Goal: Find specific page/section: Find specific page/section

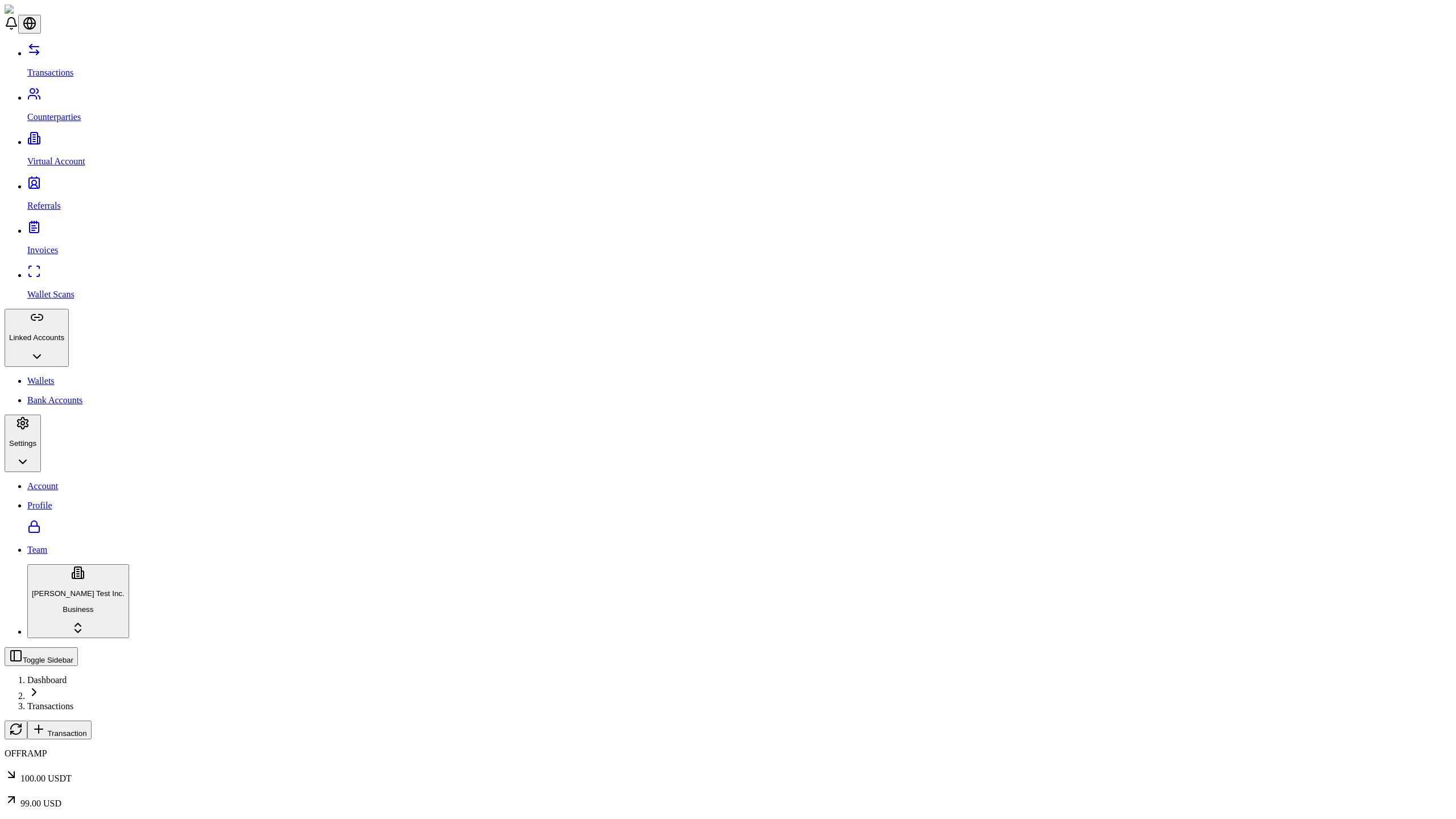
click at [86, 729] on span "Transaction" at bounding box center [66, 733] width 39 height 8
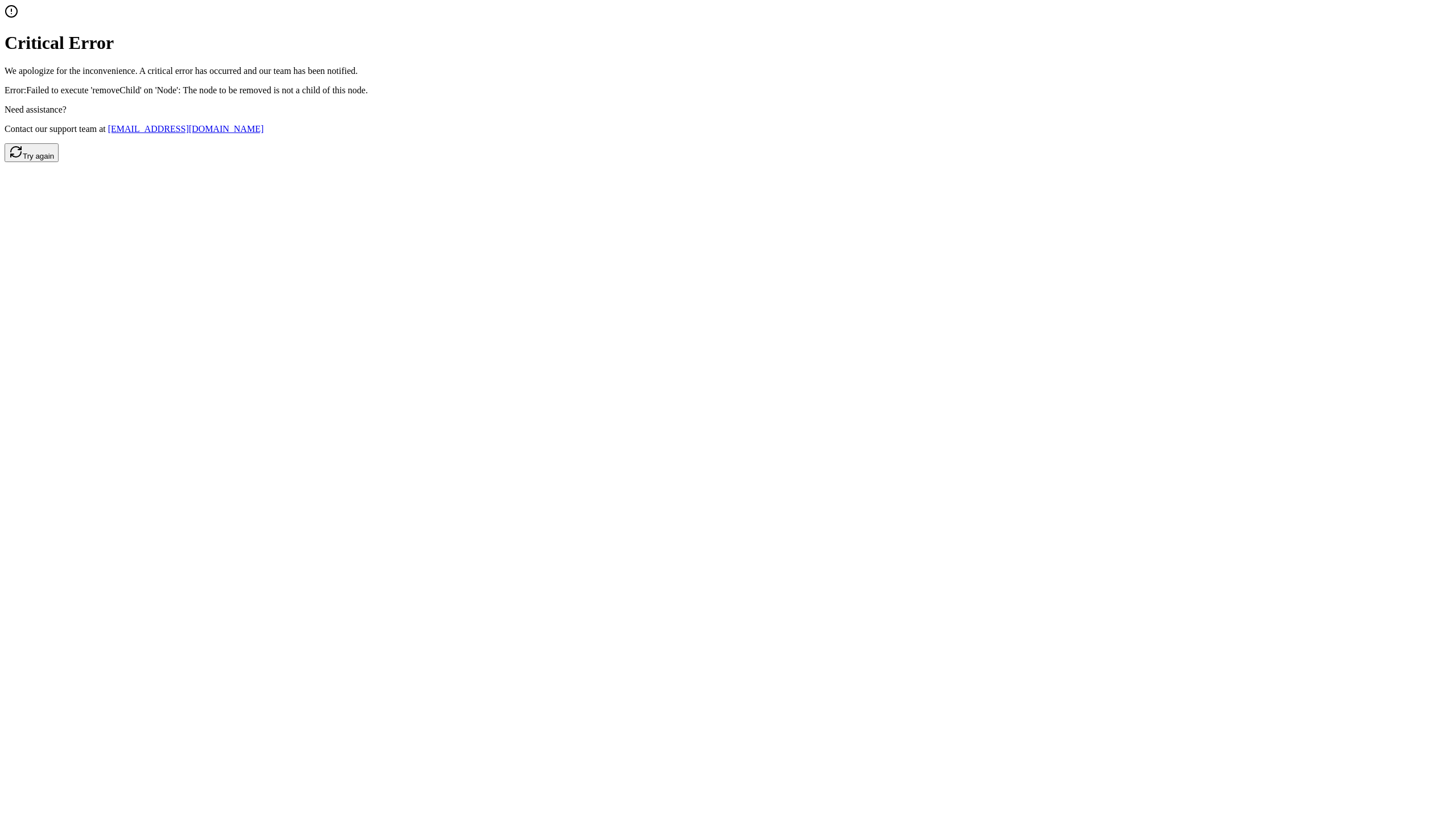
click at [59, 162] on button "Try again" at bounding box center [32, 152] width 54 height 18
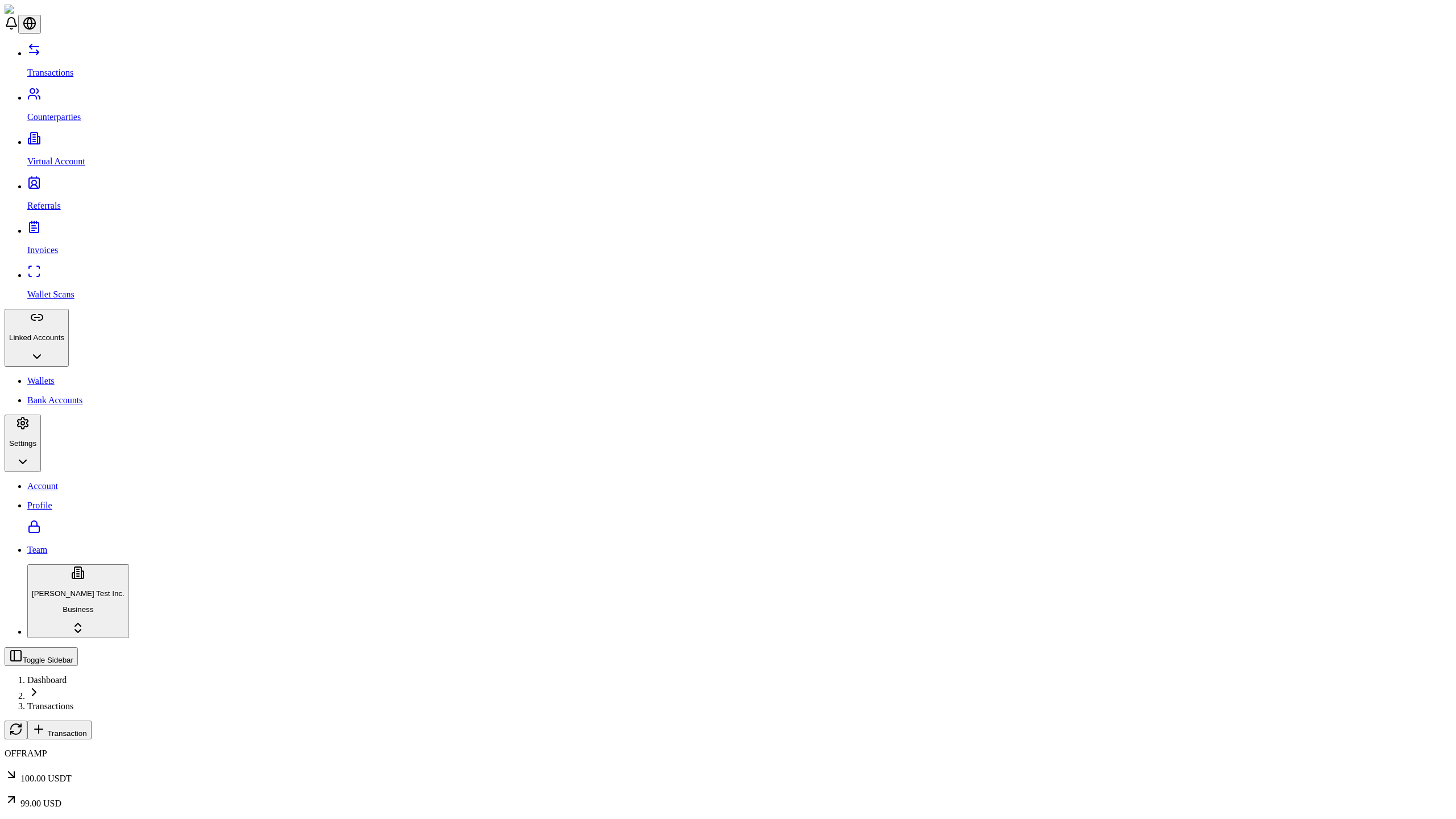
click at [86, 729] on span "Transaction" at bounding box center [66, 733] width 39 height 8
